Goal: Task Accomplishment & Management: Use online tool/utility

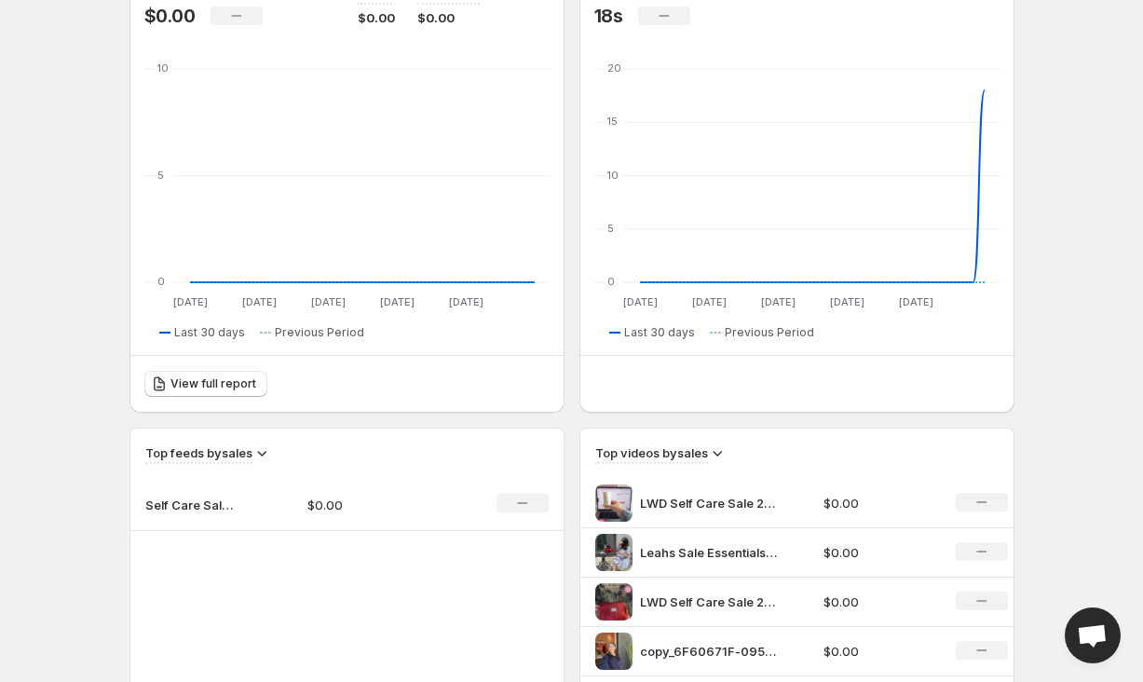
scroll to position [325, 0]
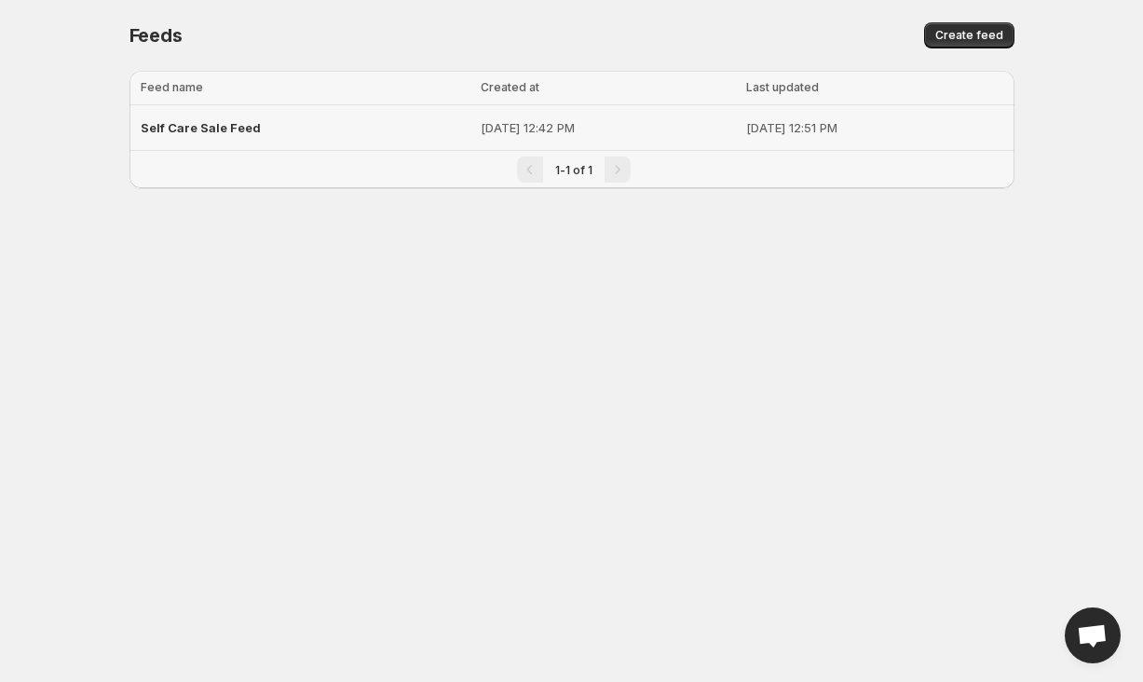
click at [236, 126] on span "Self Care Sale Feed" at bounding box center [201, 127] width 120 height 15
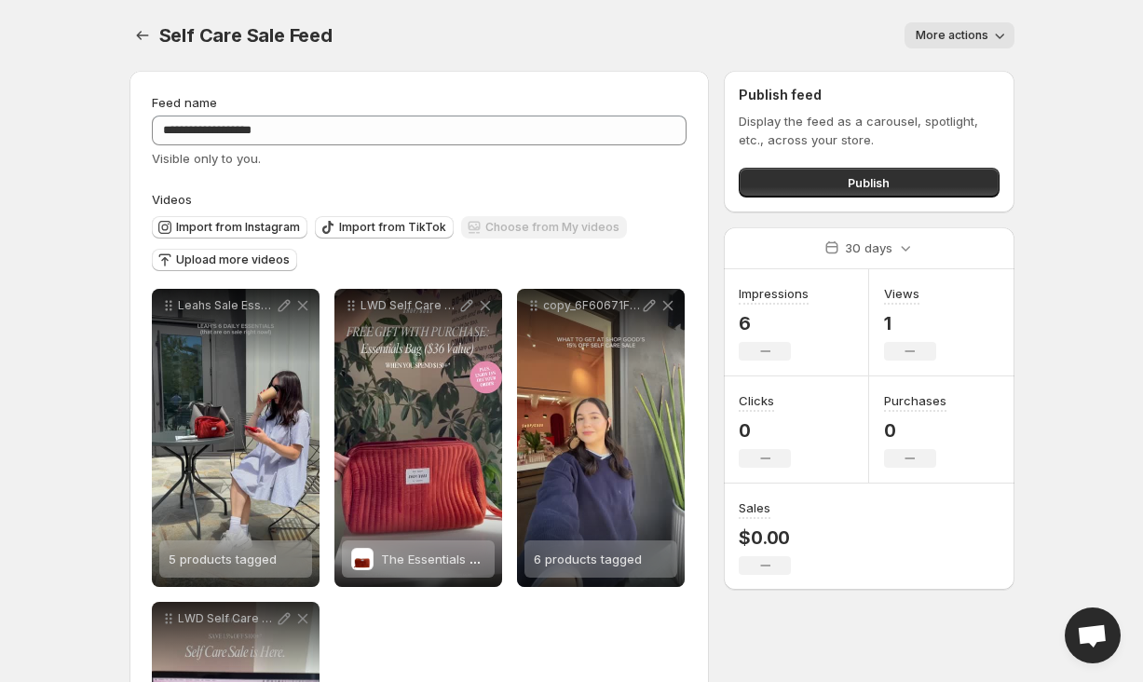
click at [1009, 29] on button "More actions" at bounding box center [960, 35] width 110 height 26
click at [1040, 71] on body "**********" at bounding box center [571, 341] width 1143 height 682
click at [899, 192] on button "Publish" at bounding box center [869, 183] width 260 height 30
click at [138, 43] on icon "Settings" at bounding box center [142, 35] width 19 height 19
